Goal: Task Accomplishment & Management: Use online tool/utility

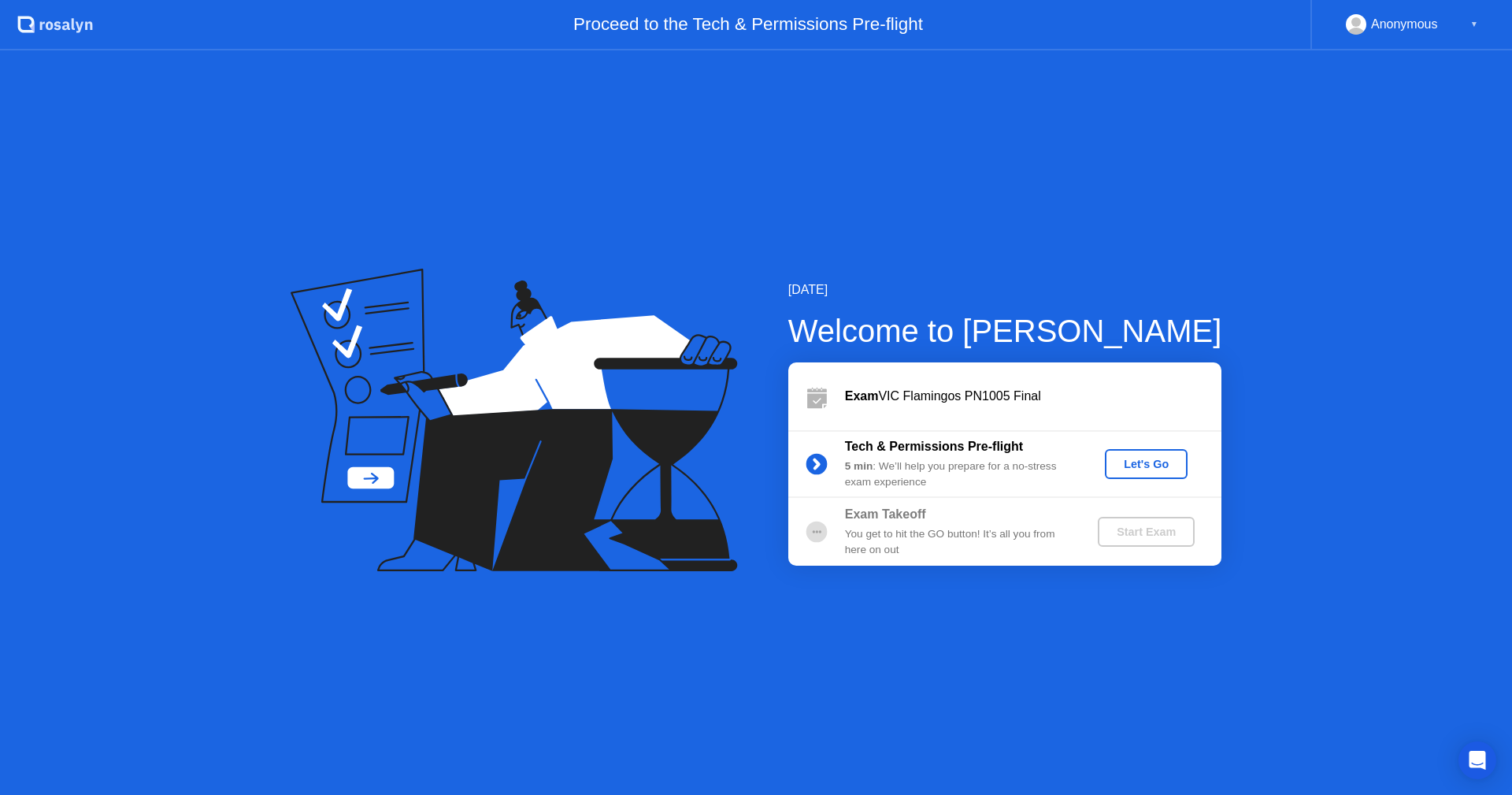
click at [1163, 462] on div "Let's Go" at bounding box center [1146, 464] width 70 height 13
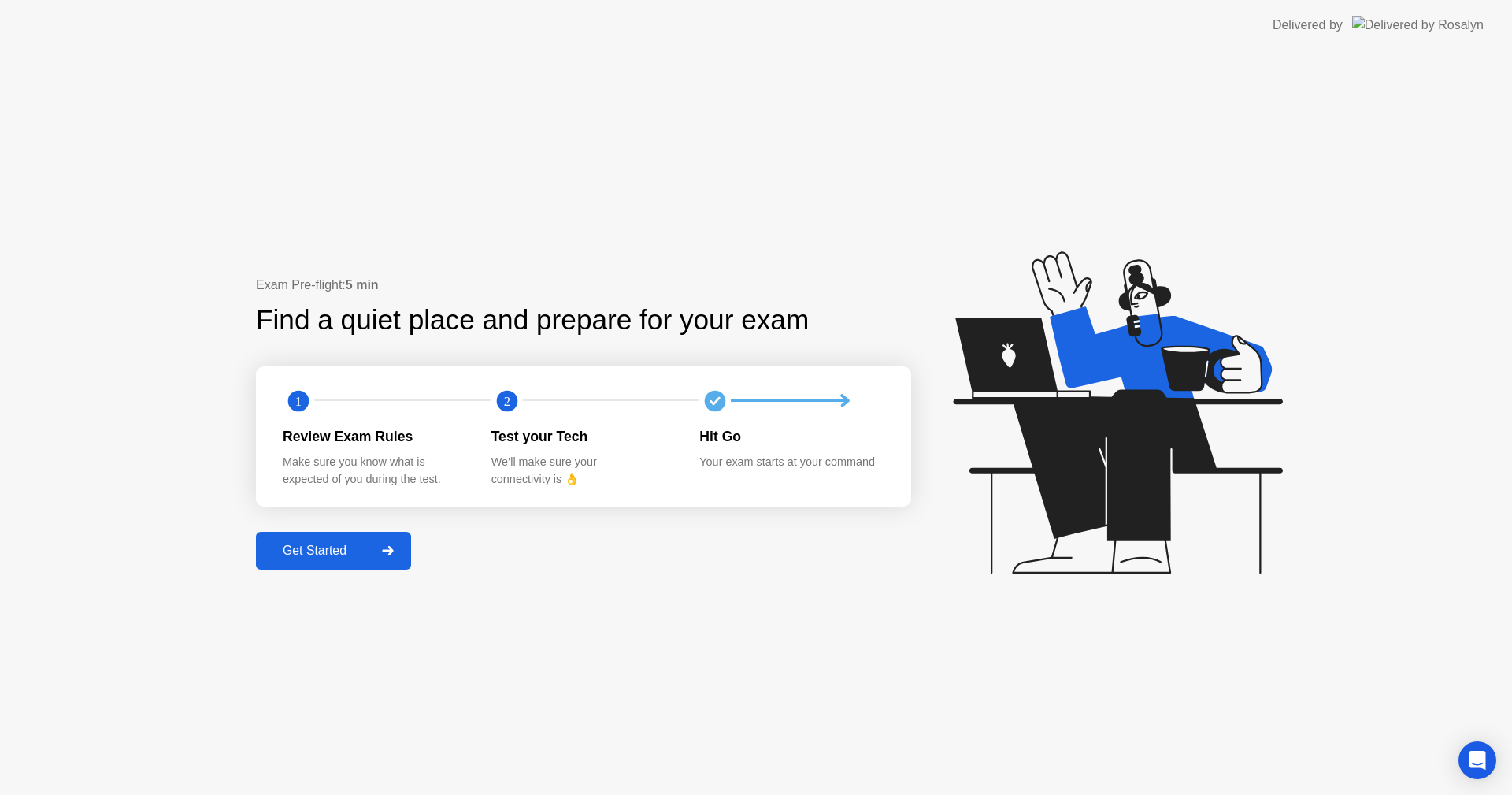
click at [330, 558] on div "Get Started" at bounding box center [314, 551] width 108 height 14
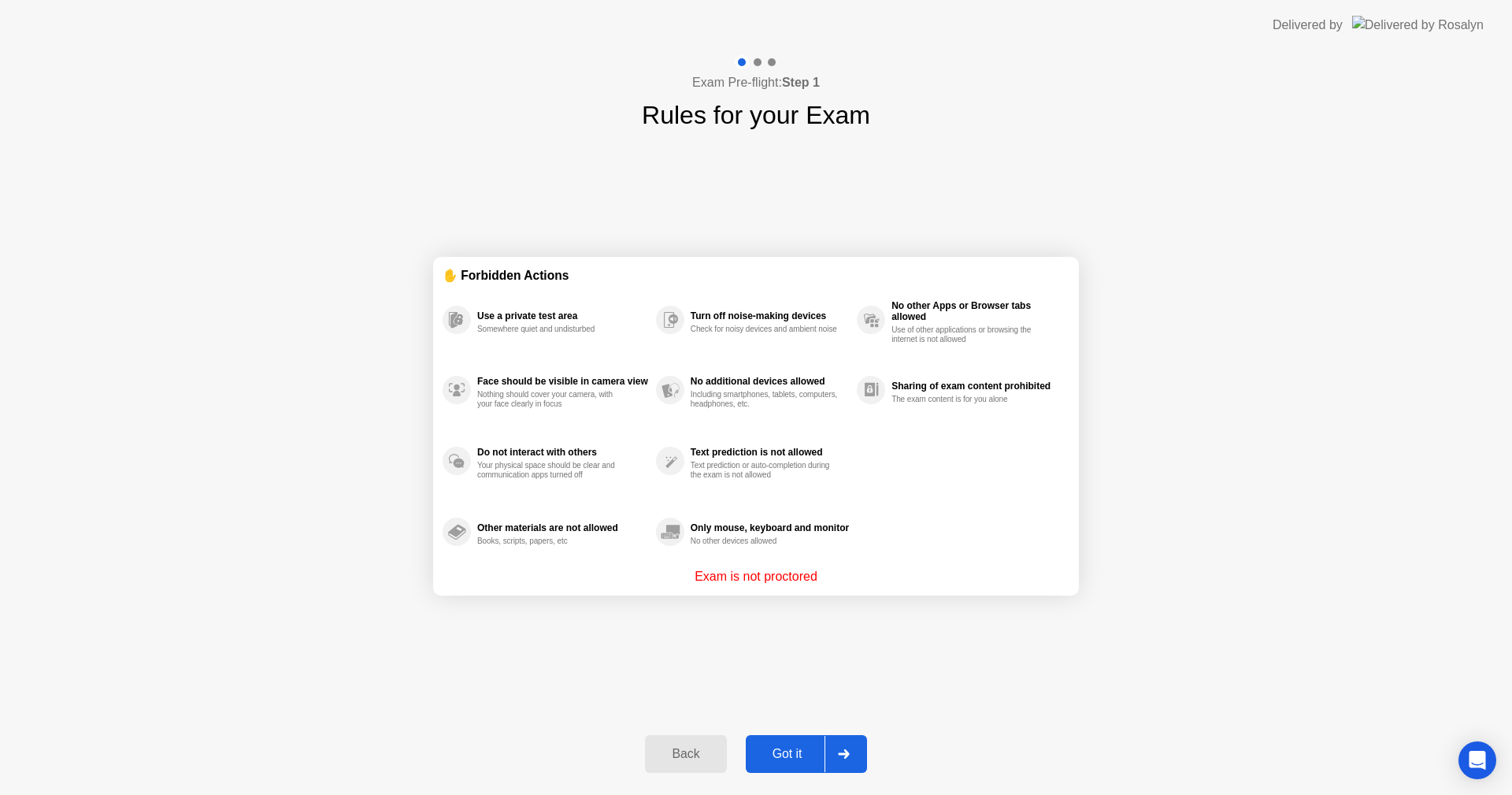
click at [801, 744] on button "Got it" at bounding box center [807, 754] width 122 height 38
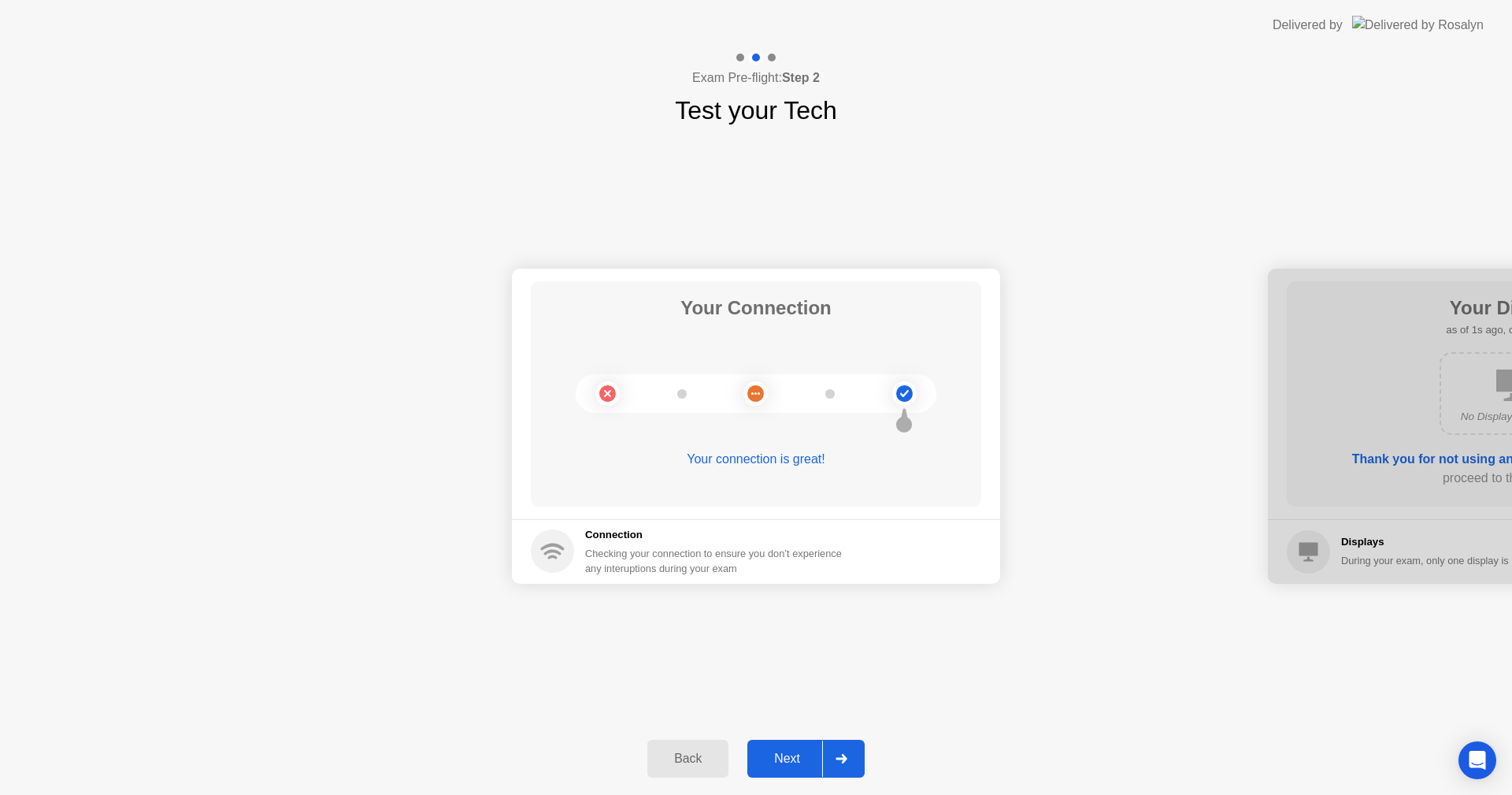
click at [796, 752] on div "Next" at bounding box center [787, 759] width 70 height 14
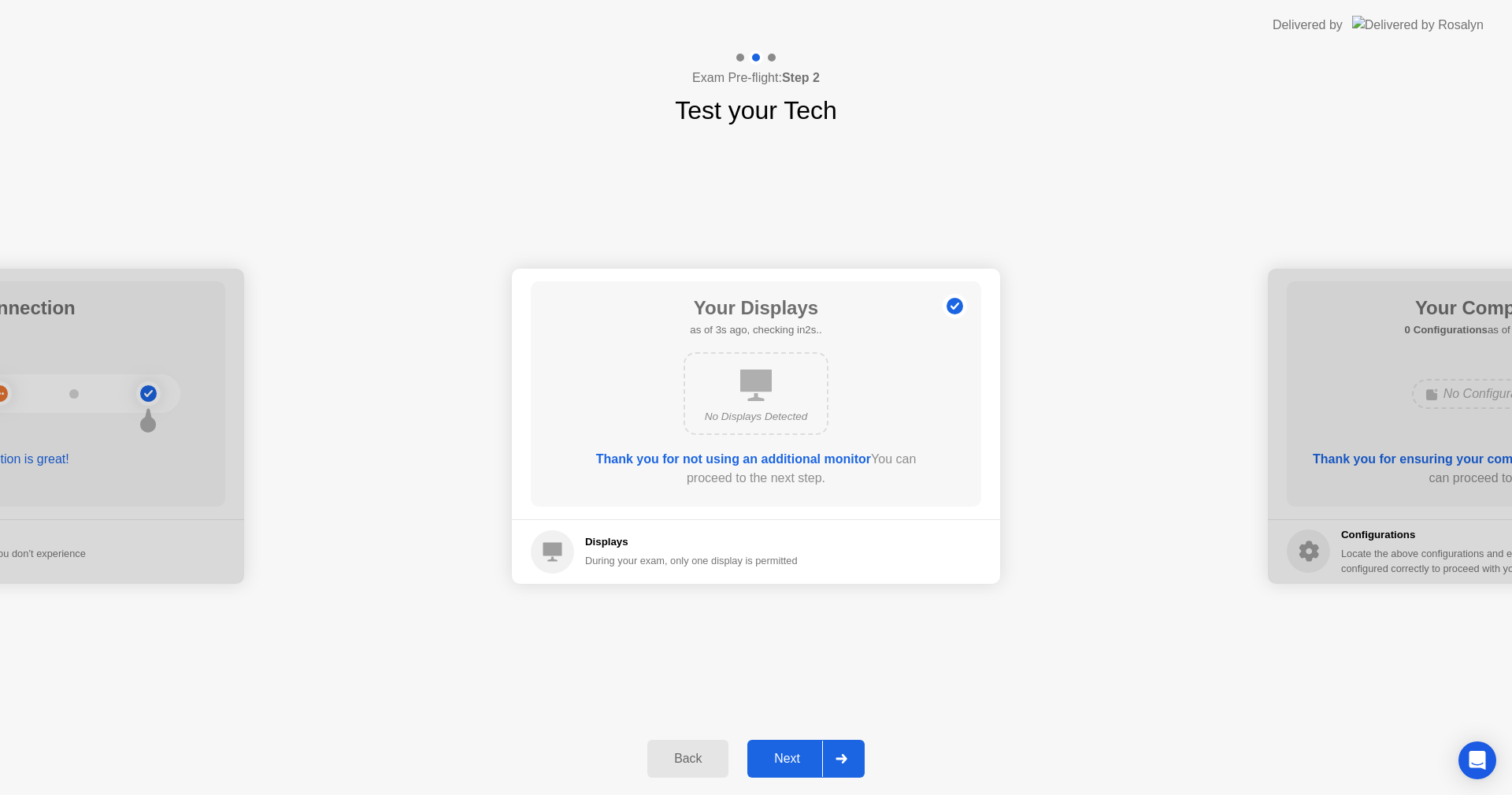
click at [794, 747] on button "Next" at bounding box center [806, 759] width 117 height 38
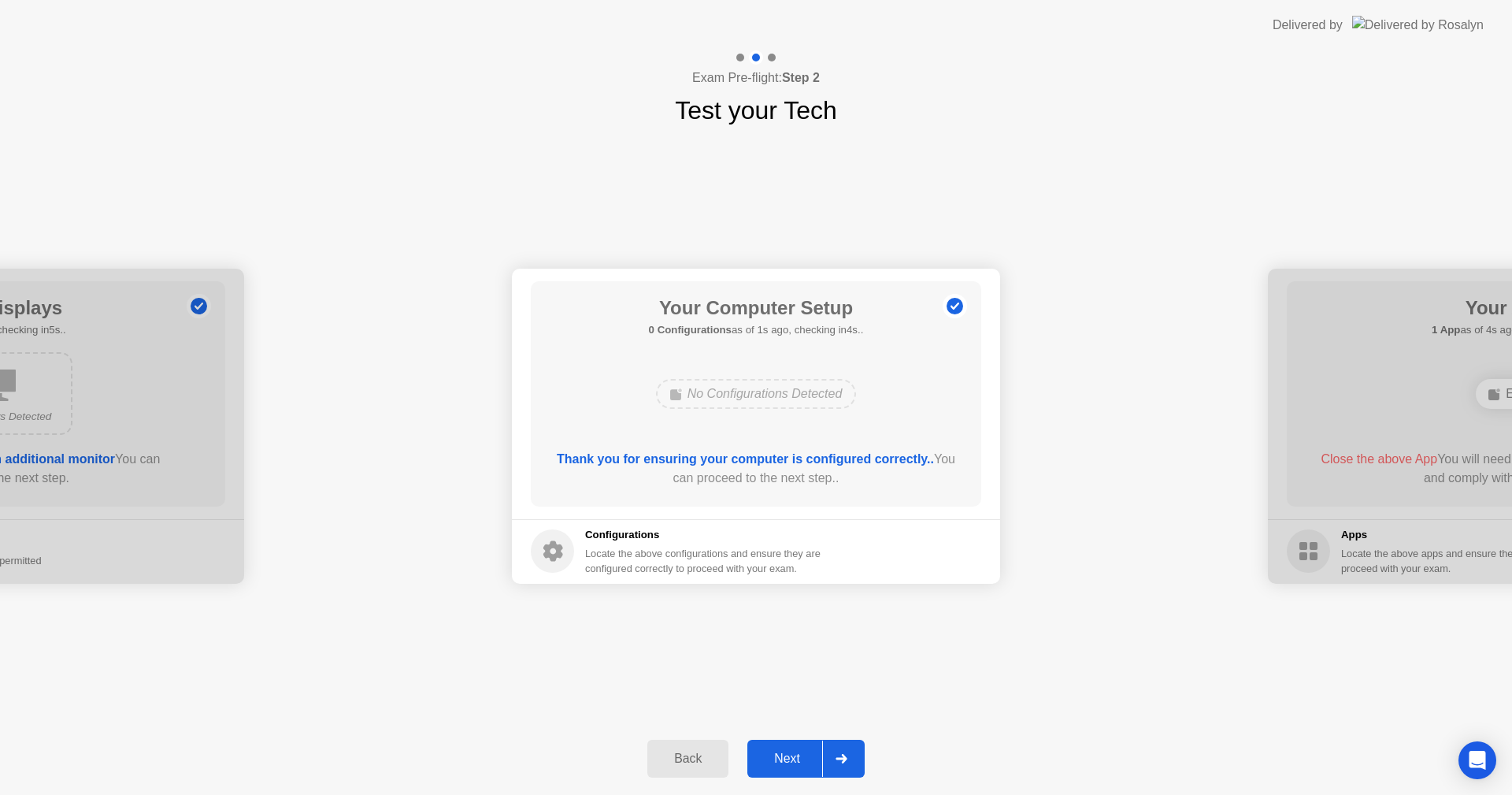
click at [794, 747] on button "Next" at bounding box center [806, 759] width 117 height 38
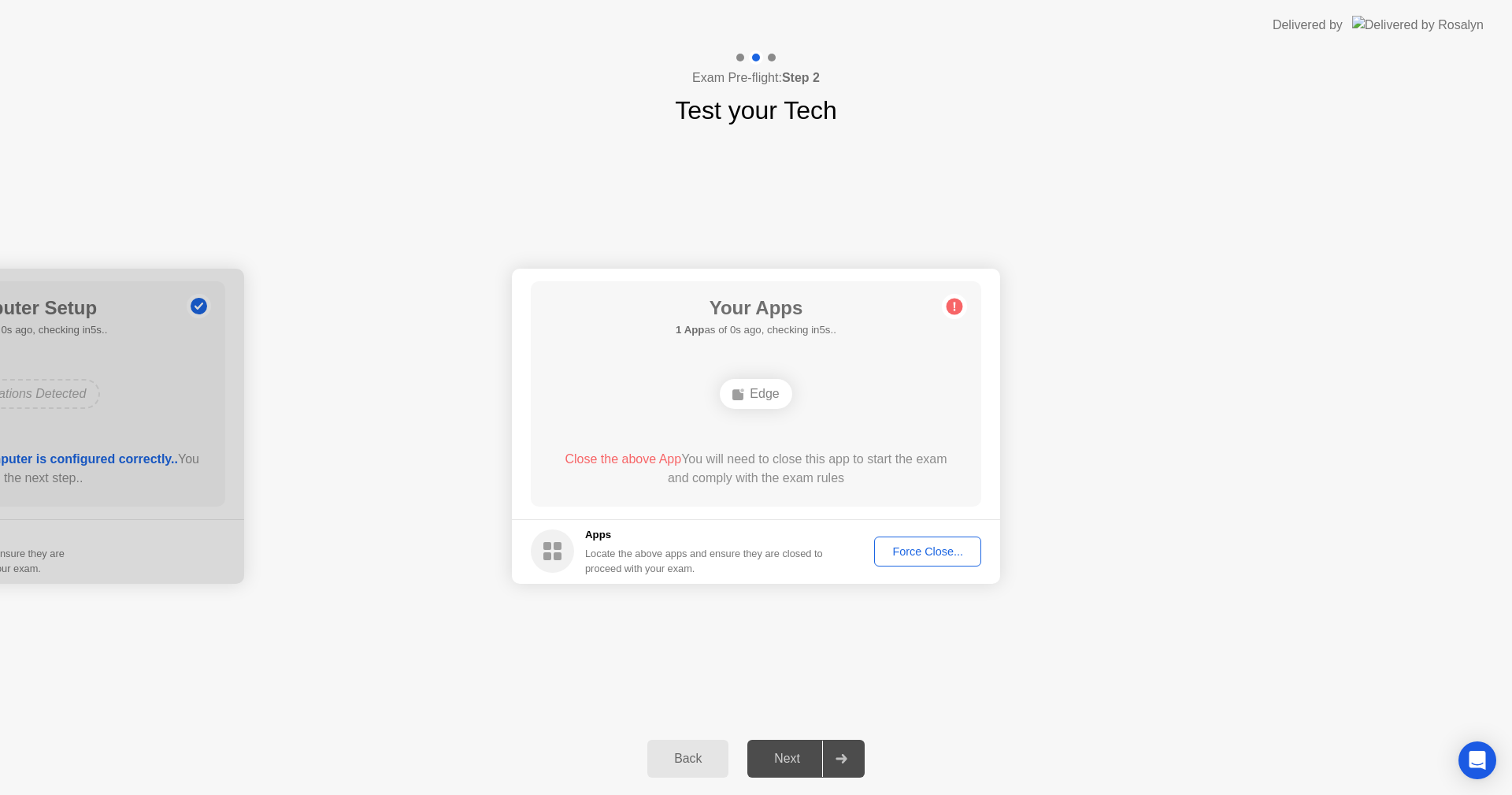
click at [921, 546] on div "Force Close..." at bounding box center [928, 551] width 96 height 13
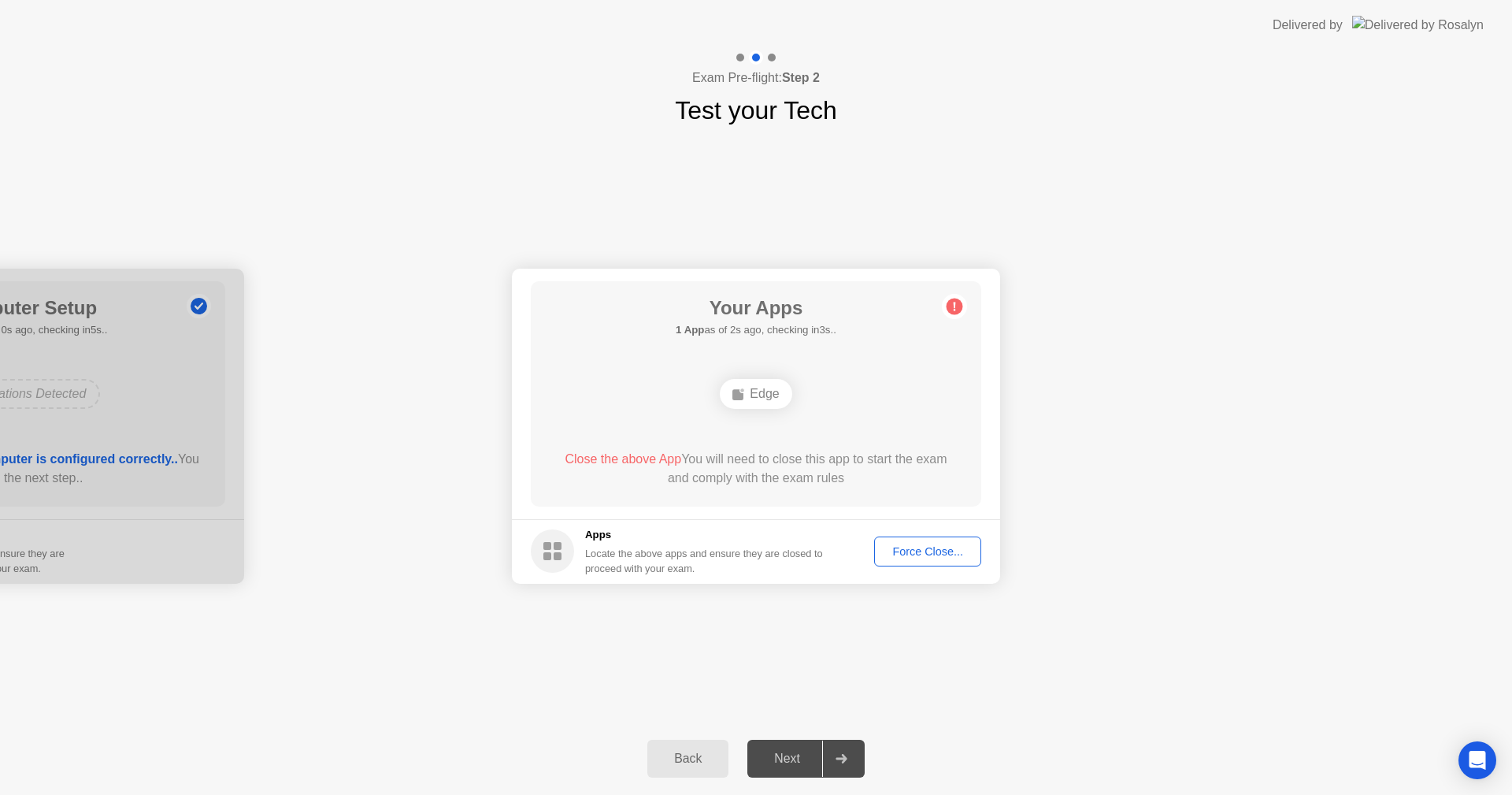
click at [919, 545] on div "Force Close..." at bounding box center [928, 551] width 96 height 13
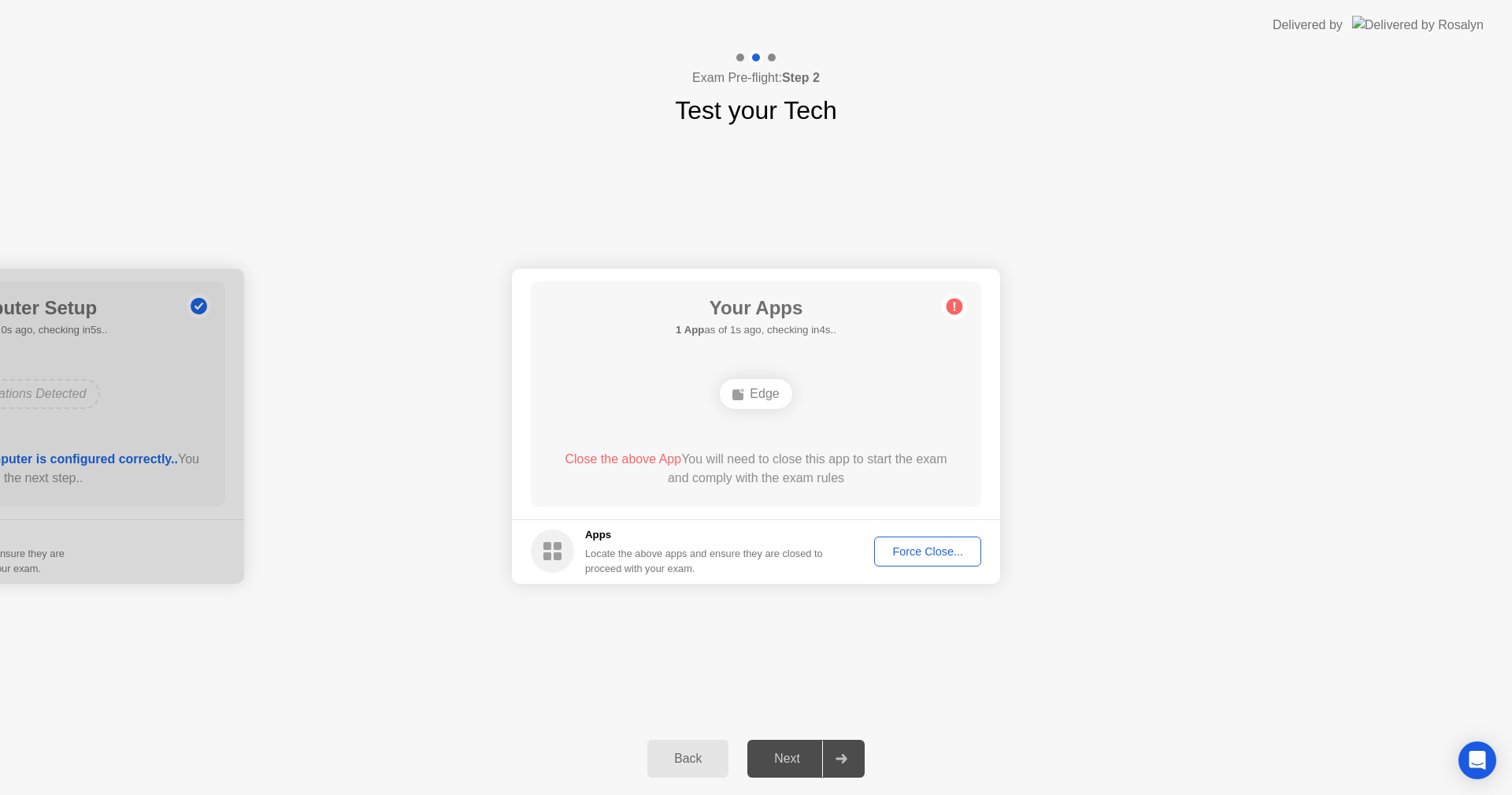
click at [916, 556] on div "Force Close..." at bounding box center [928, 551] width 96 height 13
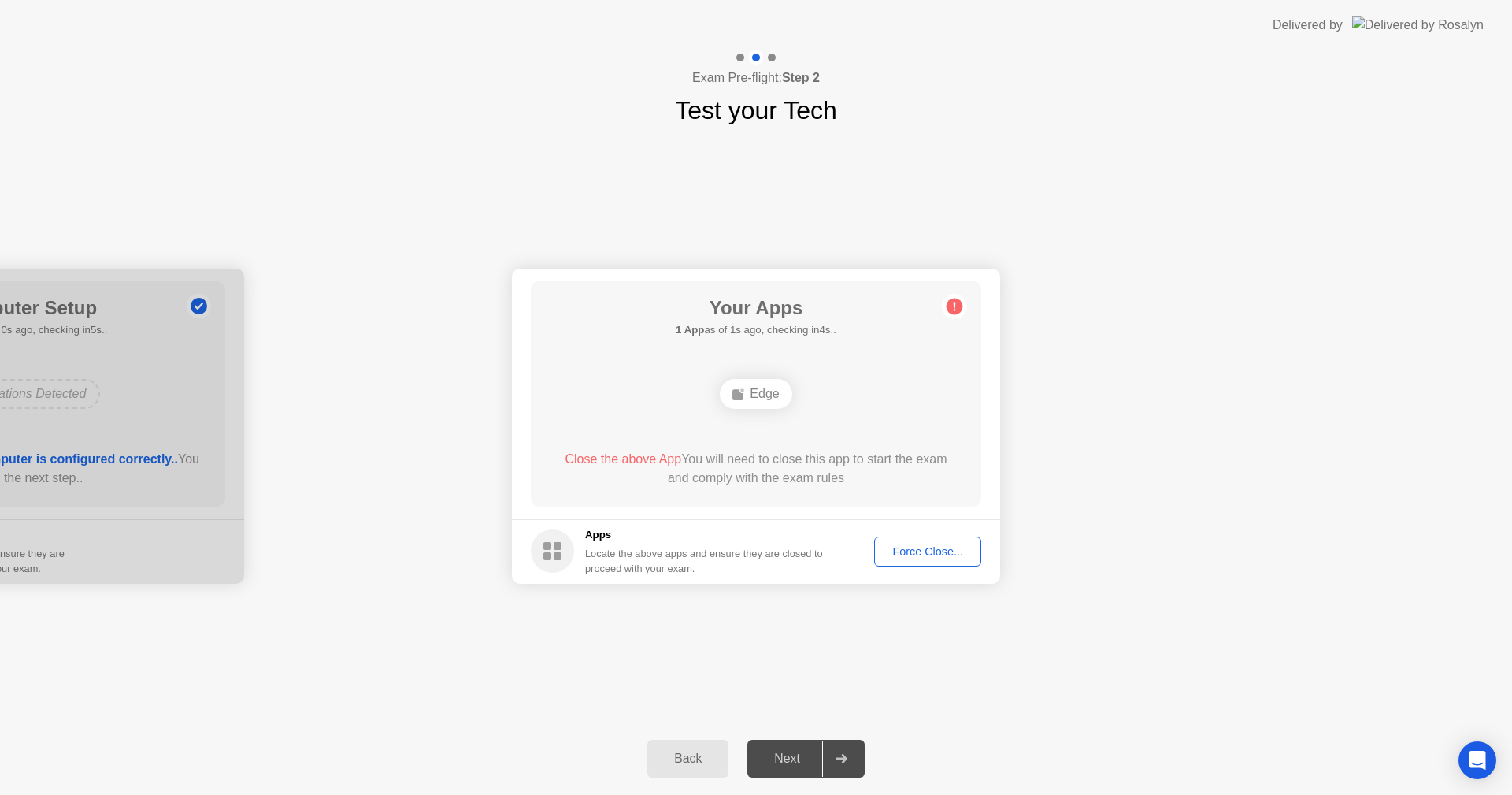
click at [769, 393] on div "Edge" at bounding box center [756, 394] width 72 height 30
click at [939, 550] on div "Force Close..." at bounding box center [928, 551] width 96 height 13
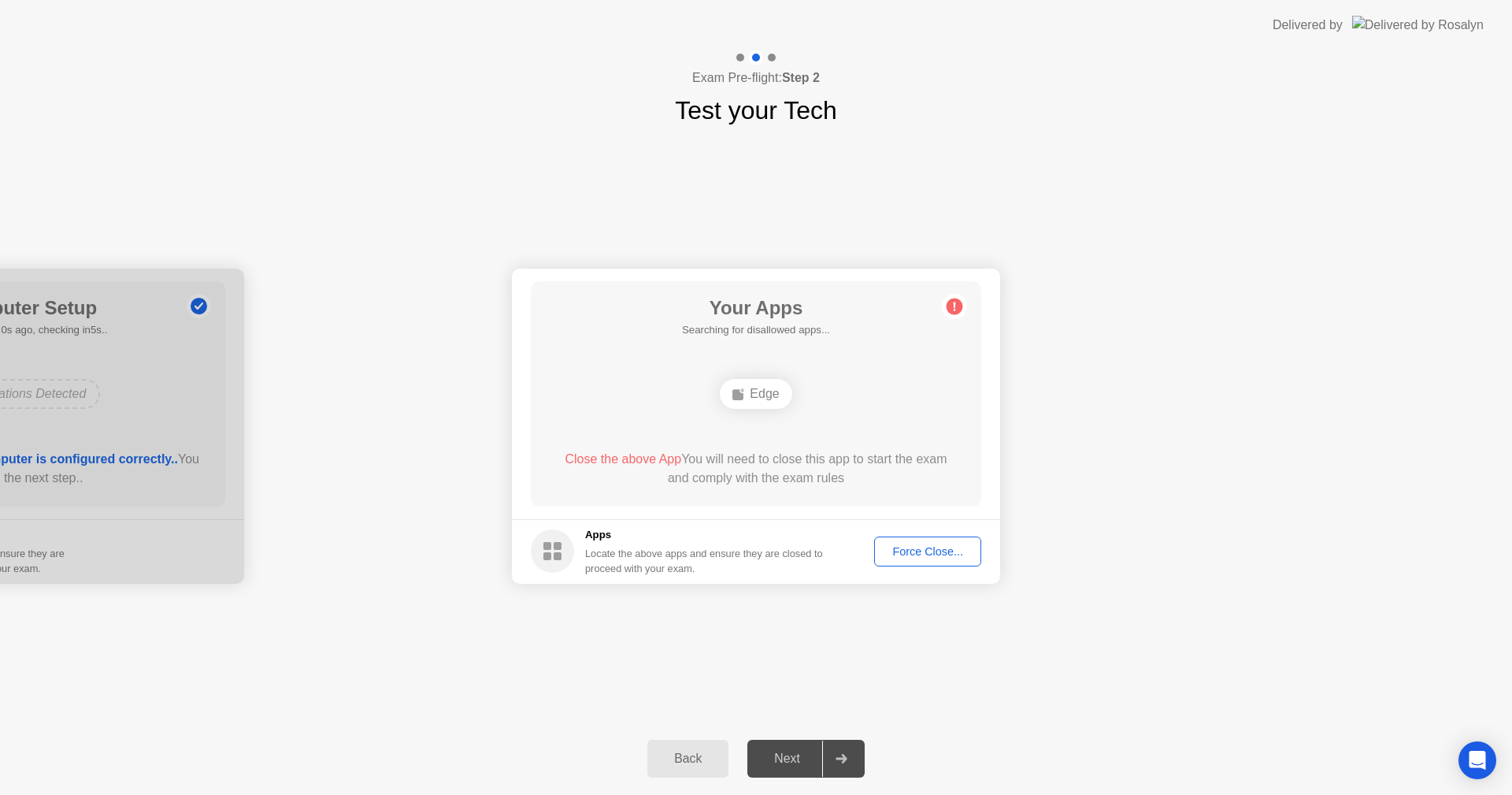
click at [930, 566] on footer "Apps Locate the above apps and ensure they are closed to proceed with your exam…" at bounding box center [756, 552] width 488 height 64
click at [920, 552] on div "Force Close..." at bounding box center [928, 551] width 96 height 13
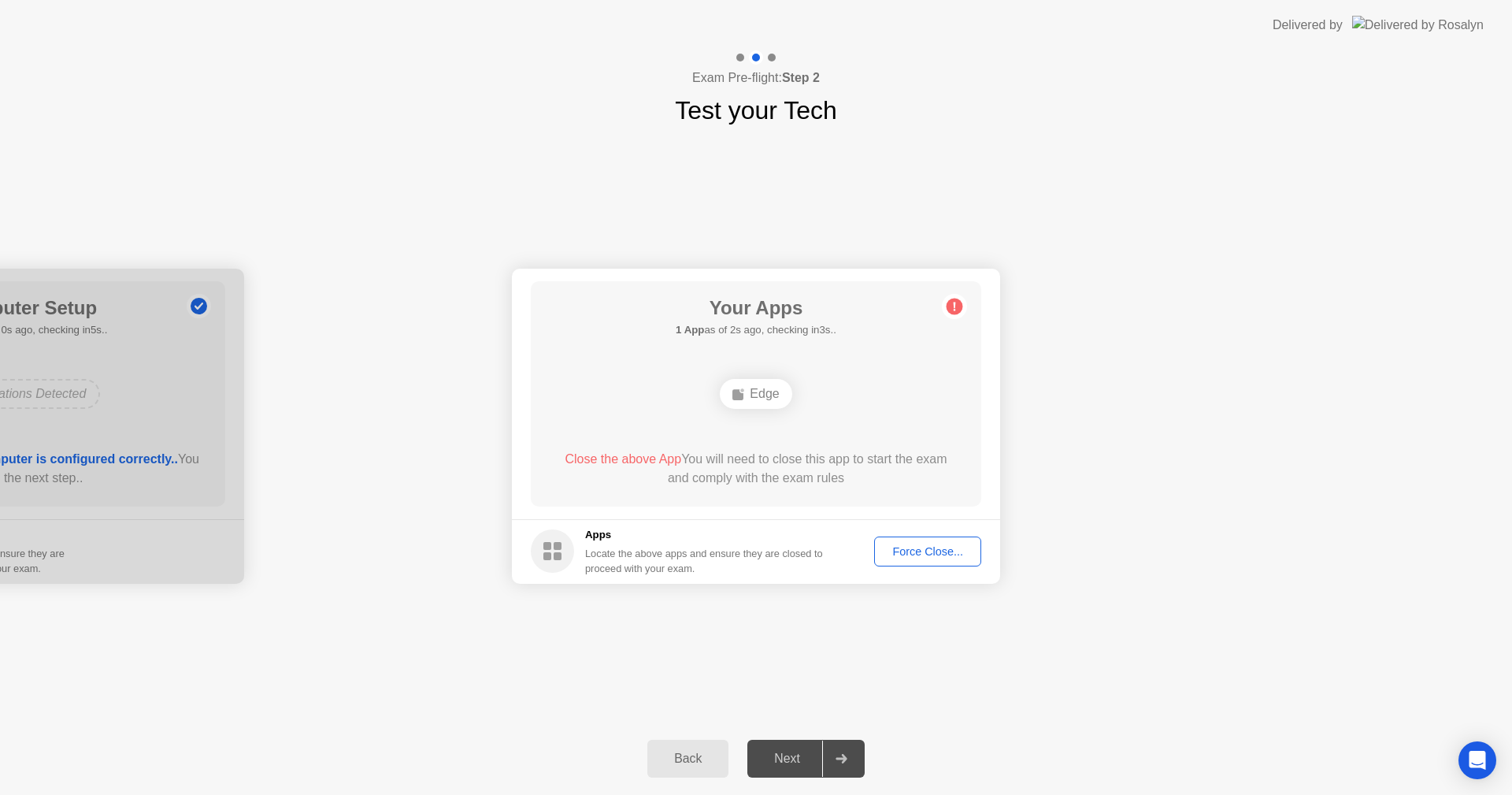
click at [921, 553] on div "Force Close..." at bounding box center [928, 551] width 96 height 13
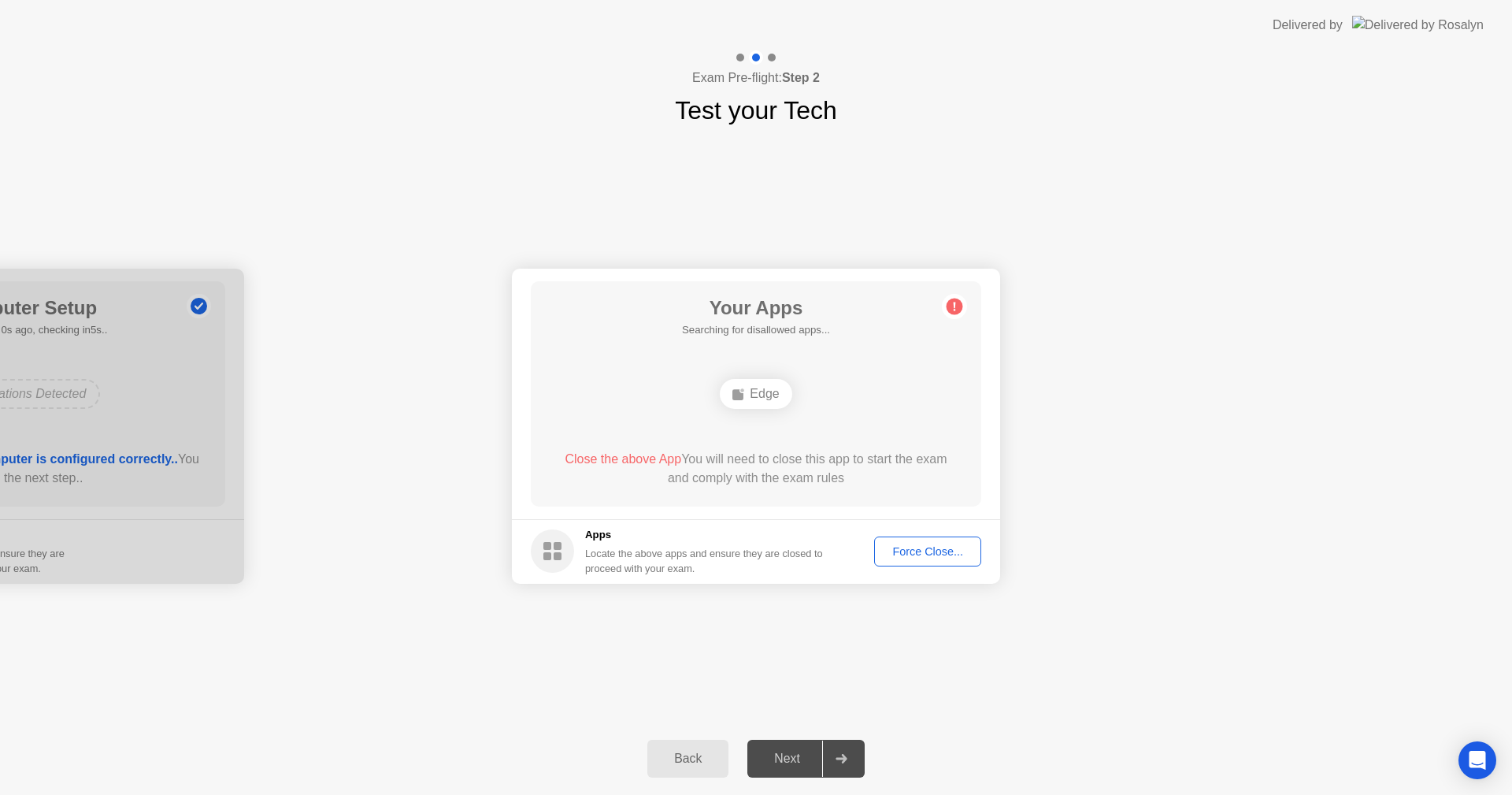
click at [932, 547] on div "Force Close..." at bounding box center [928, 551] width 96 height 13
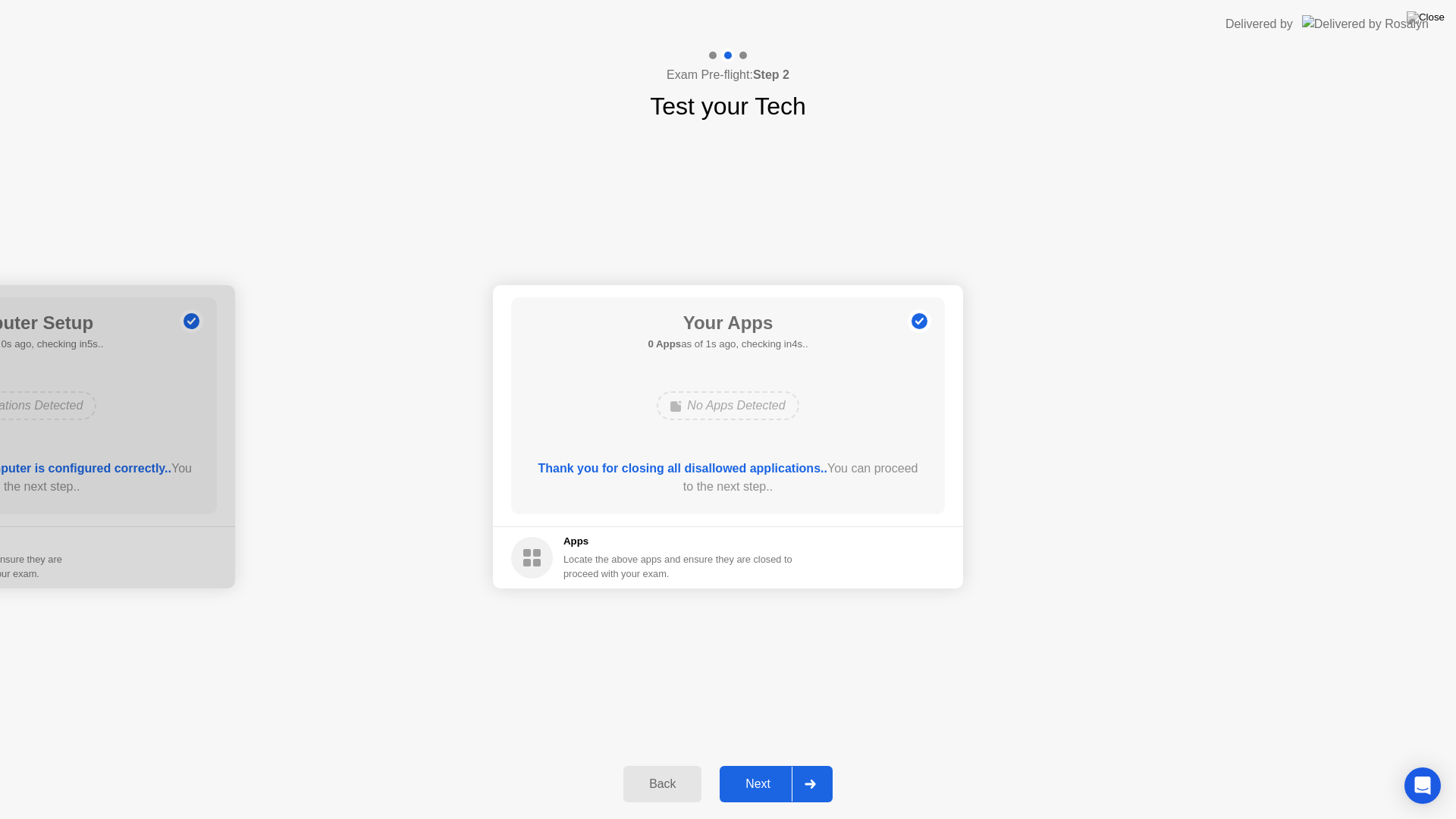
click at [761, 765] on div "Next" at bounding box center [758, 784] width 68 height 13
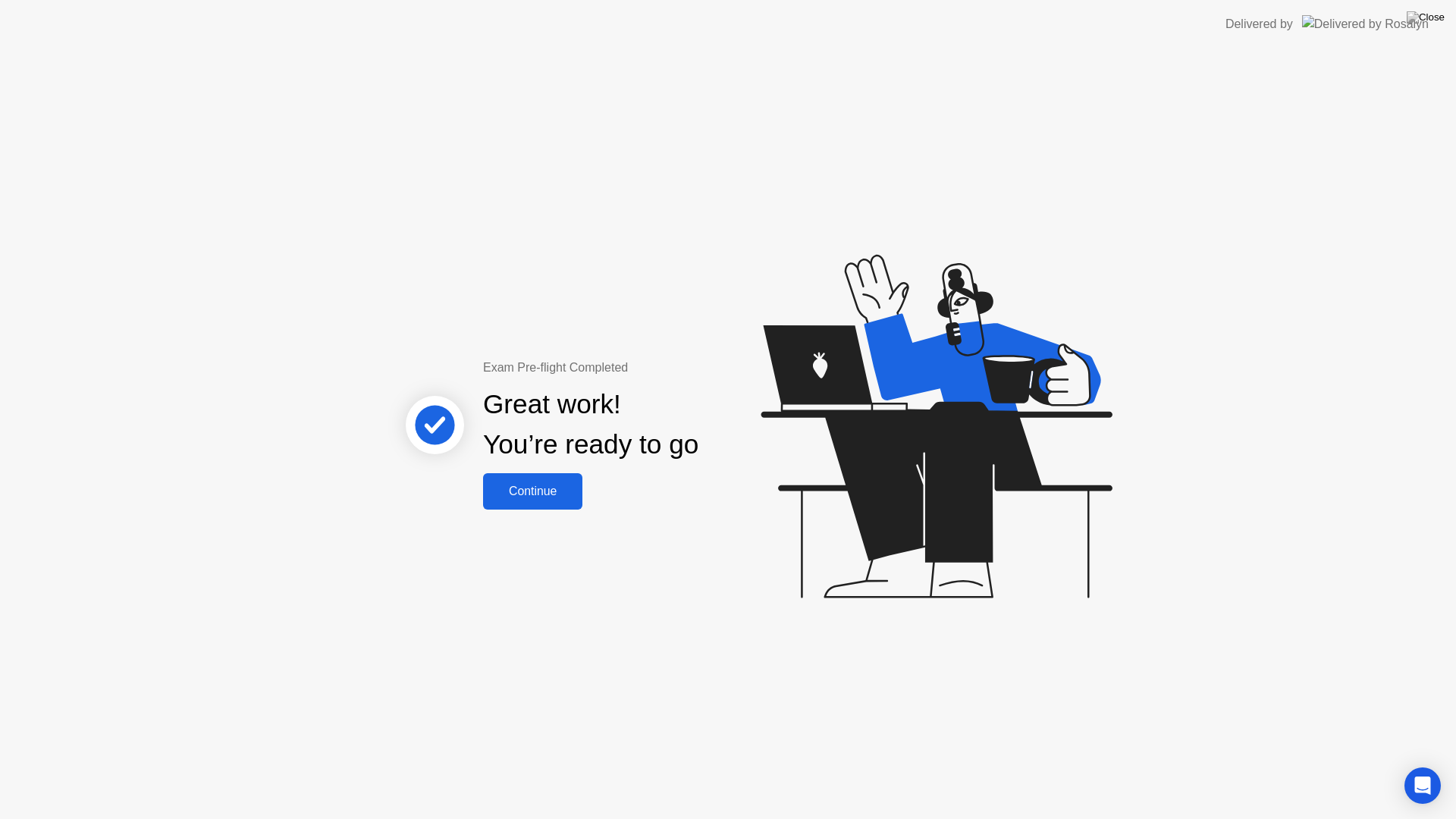
click at [553, 494] on div "Continue" at bounding box center [533, 491] width 90 height 13
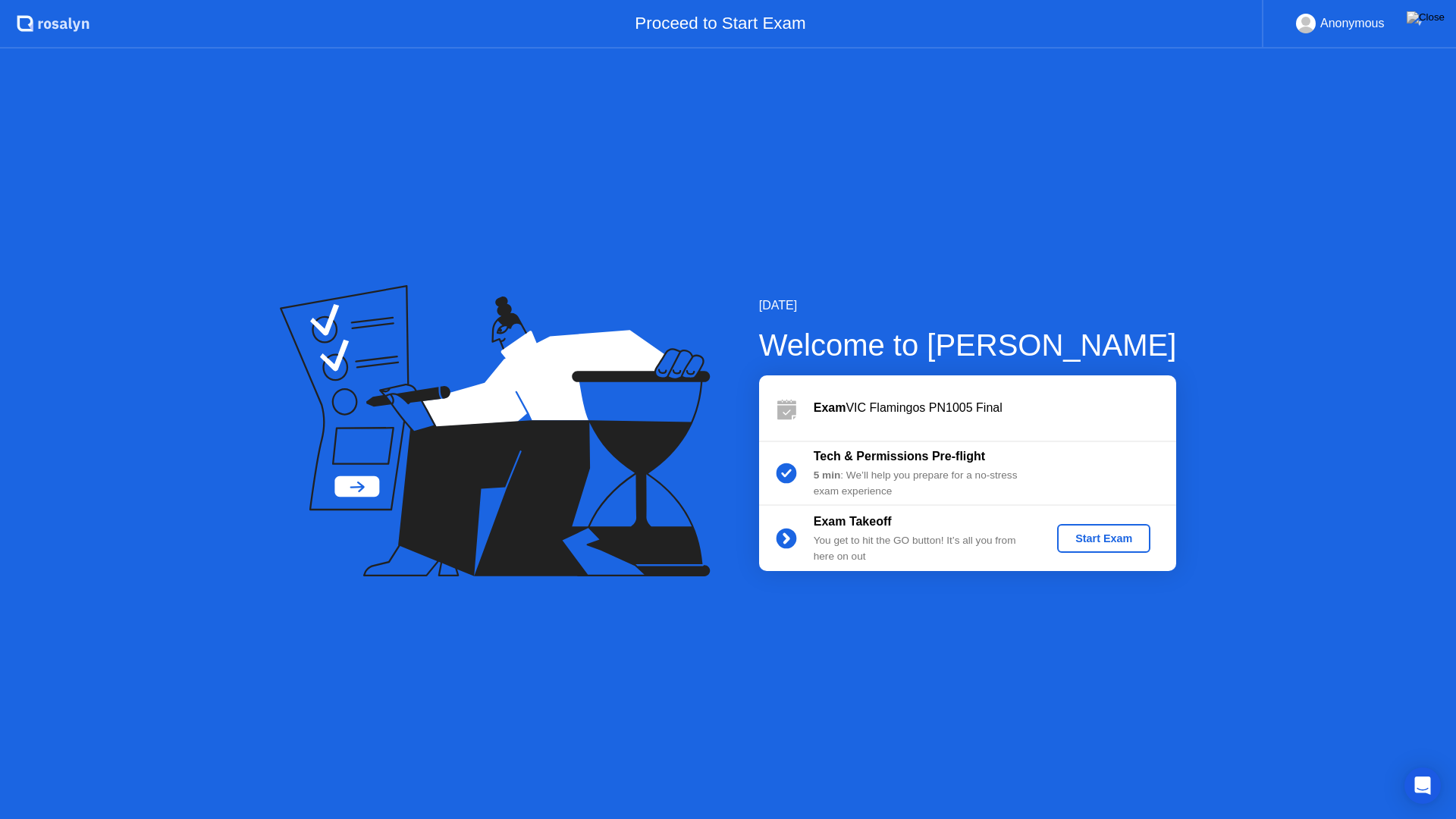
click at [1137, 552] on button "Start Exam" at bounding box center [1104, 539] width 94 height 28
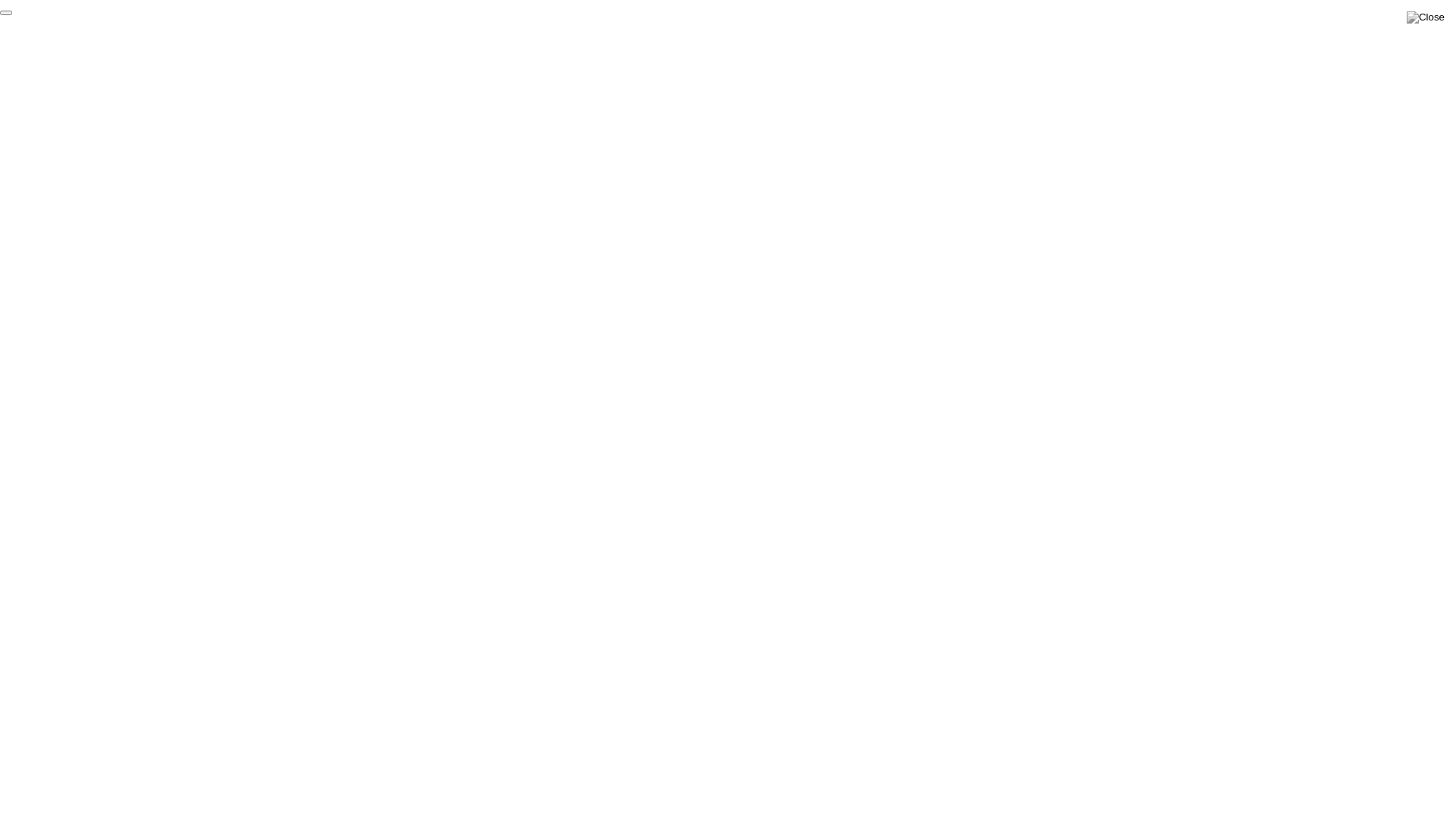
click div "End Proctoring Session"
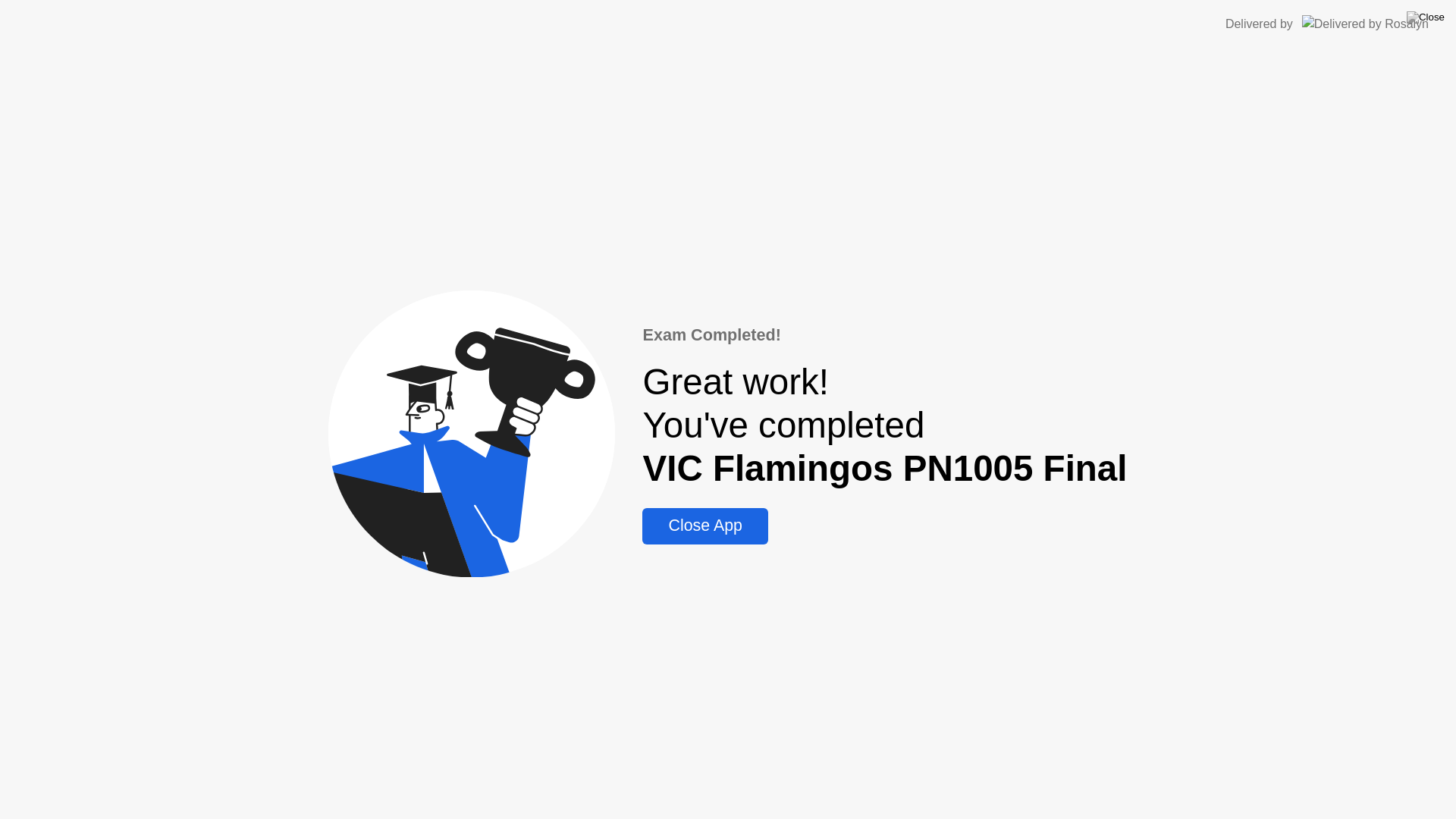
click at [728, 521] on div "Close App" at bounding box center [704, 525] width 116 height 19
